Goal: Obtain resource: Obtain resource

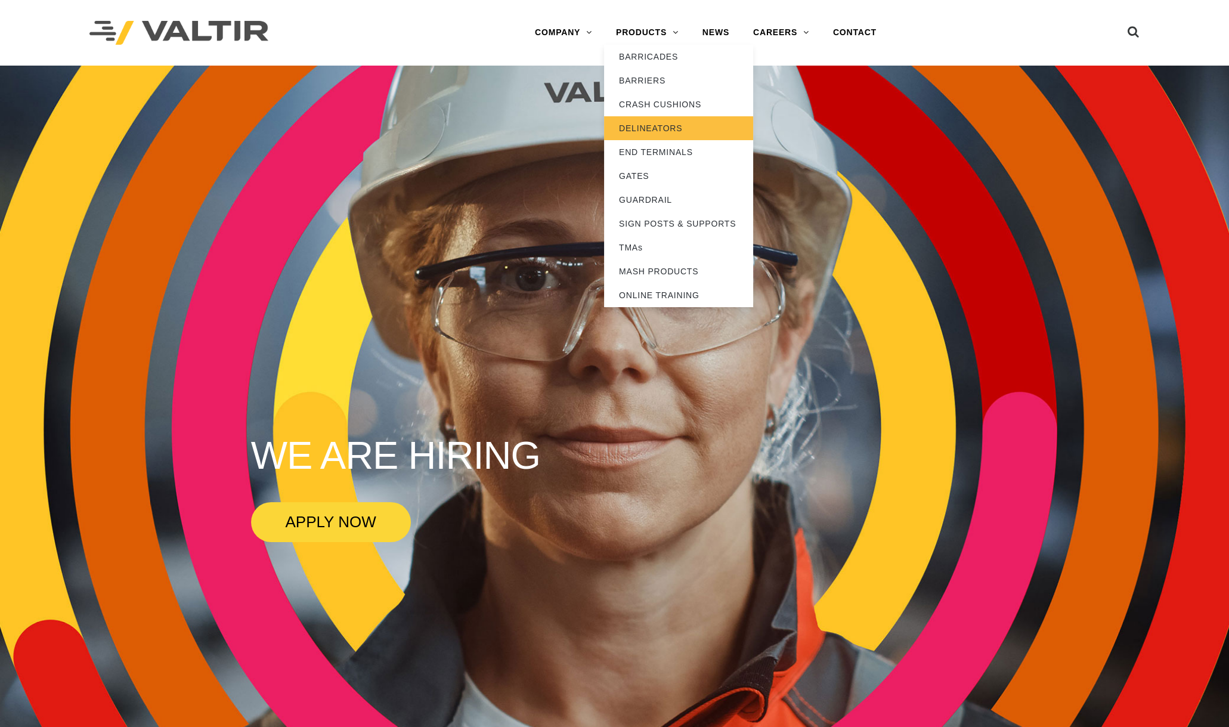
click at [669, 126] on link "DELINEATORS" at bounding box center [678, 128] width 149 height 24
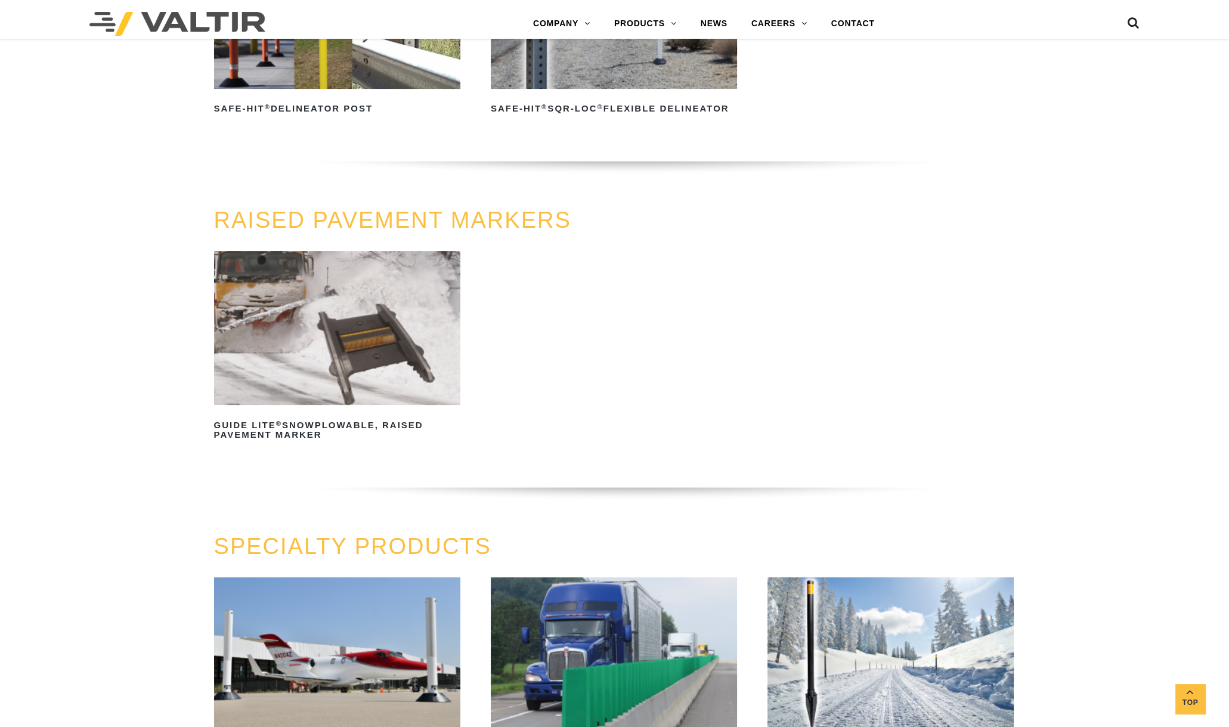
scroll to position [596, 0]
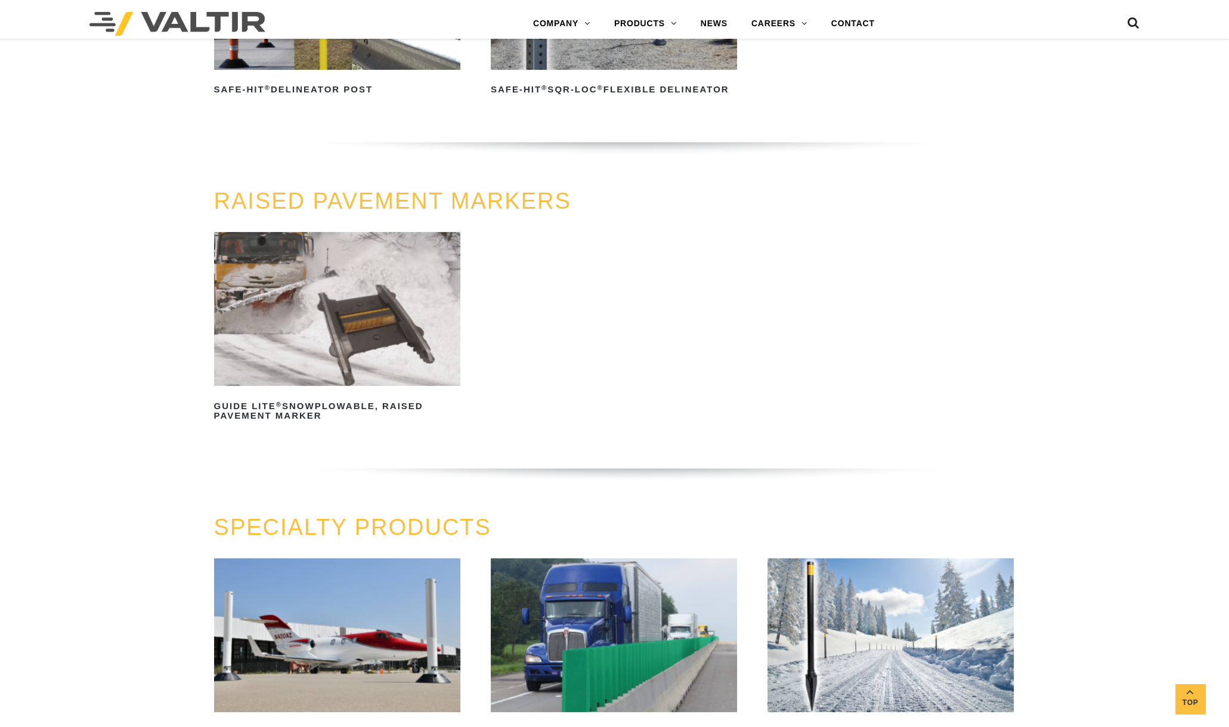
click at [352, 302] on img at bounding box center [337, 309] width 246 height 154
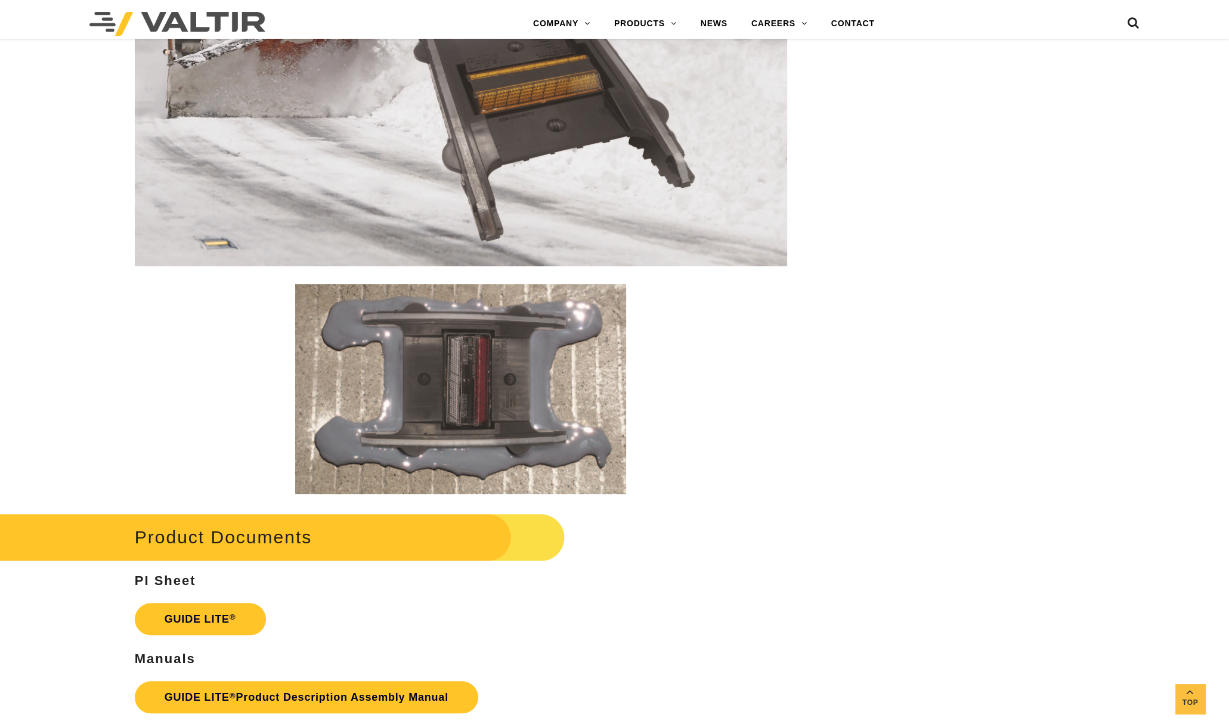
scroll to position [2236, 0]
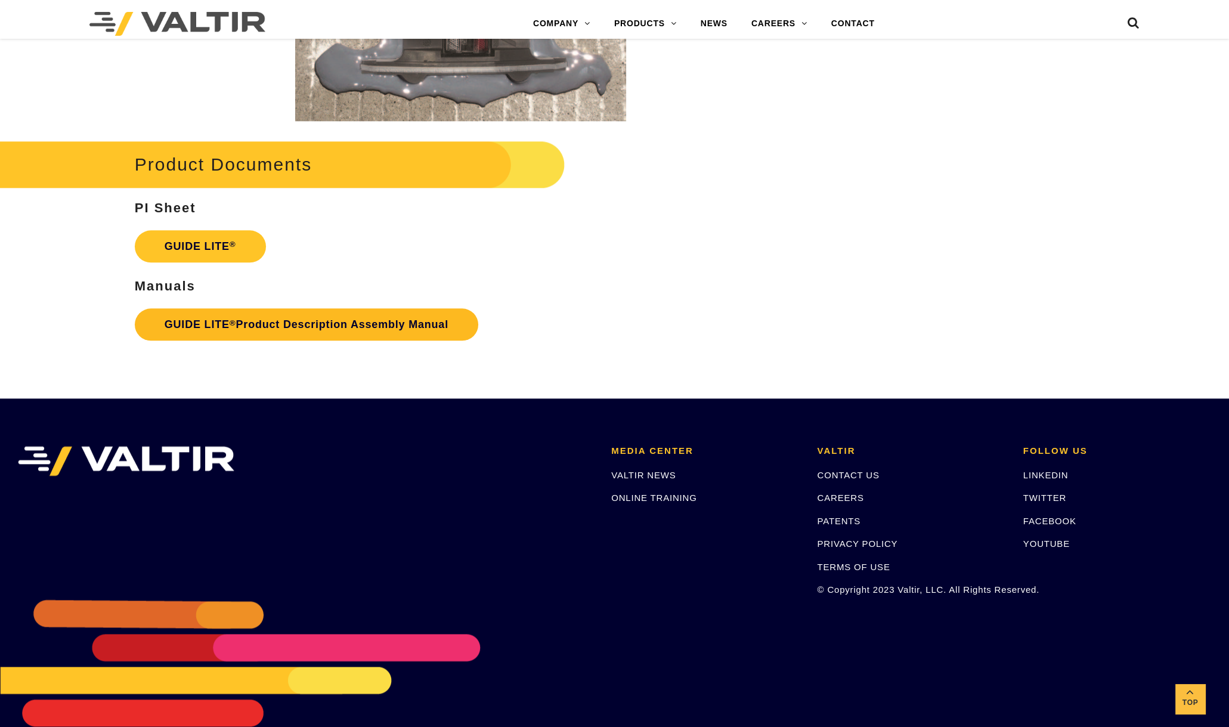
click at [292, 323] on link "GUIDE LITE ® Product Description Assembly Manual" at bounding box center [307, 324] width 344 height 32
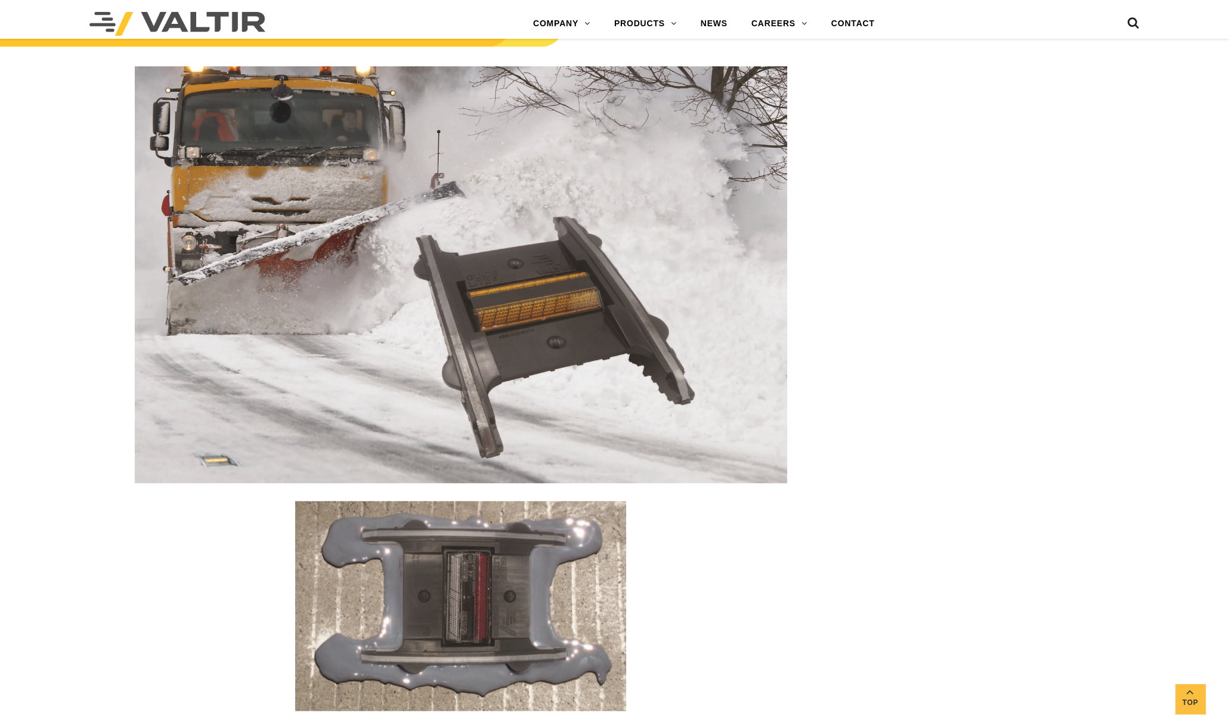
scroll to position [1640, 0]
